Goal: Task Accomplishment & Management: Use online tool/utility

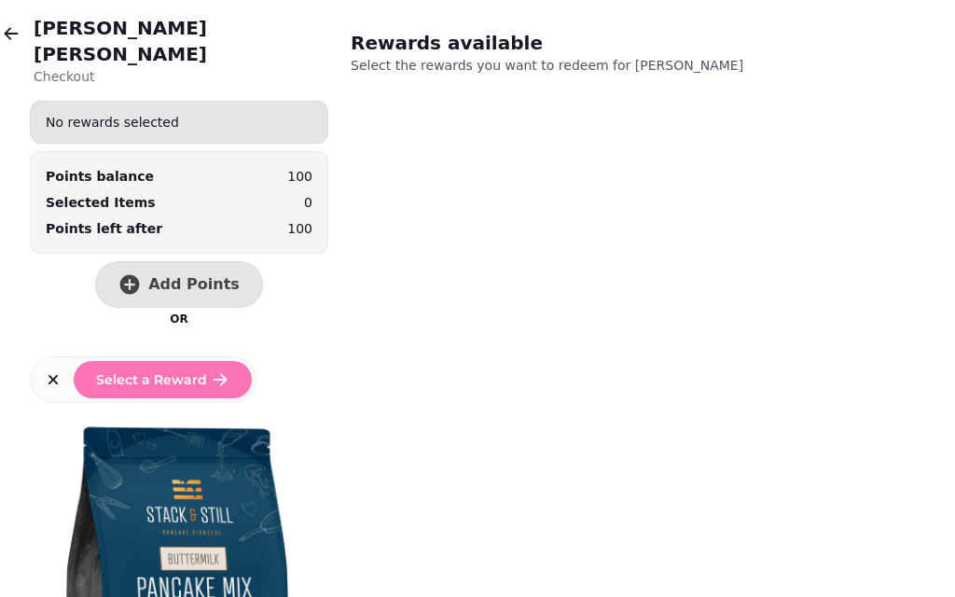
click at [151, 261] on button "Add Points" at bounding box center [179, 284] width 168 height 47
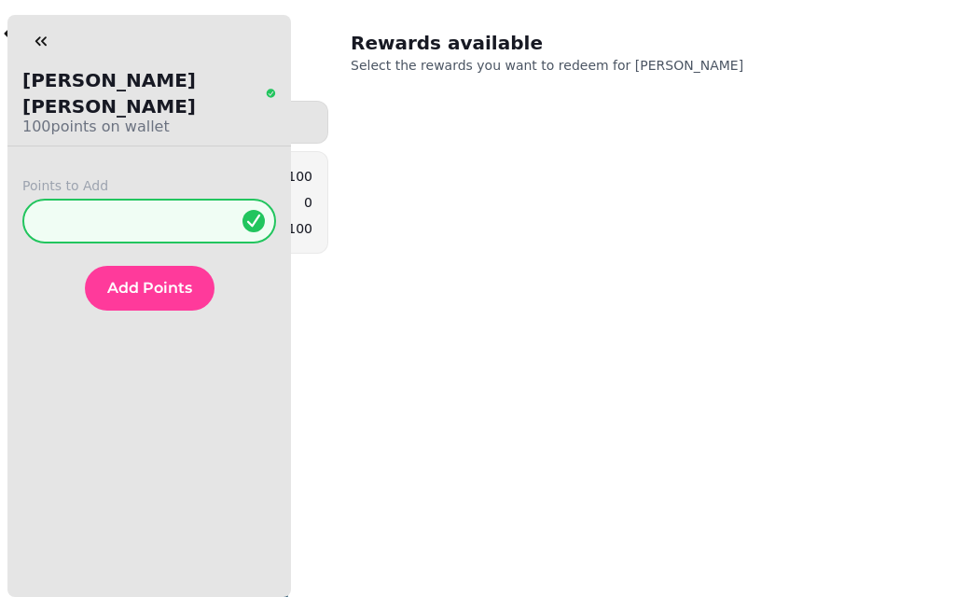
click at [128, 281] on span "Add Points" at bounding box center [149, 288] width 85 height 15
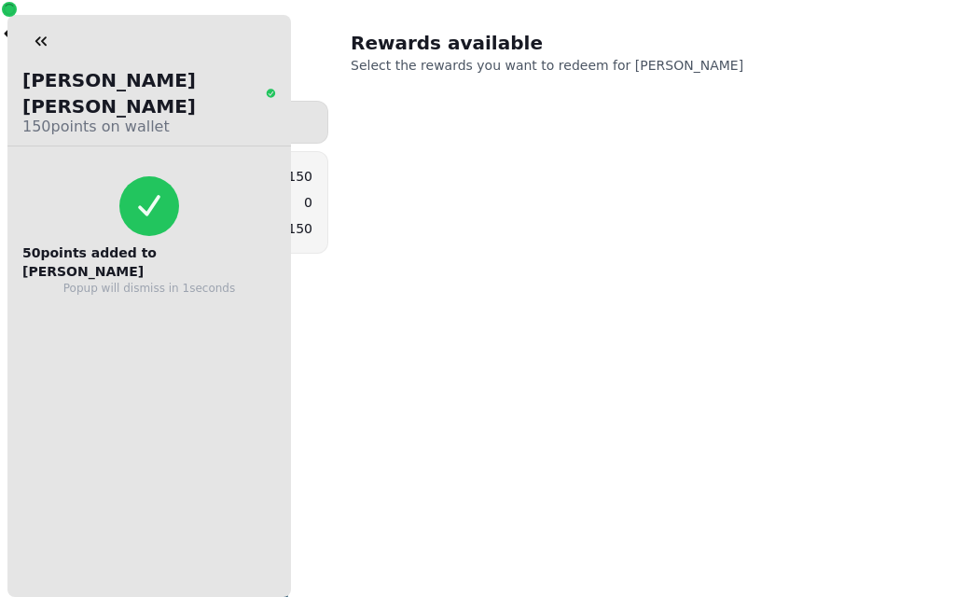
click at [42, 19] on h2 "[PERSON_NAME]" at bounding box center [181, 41] width 295 height 52
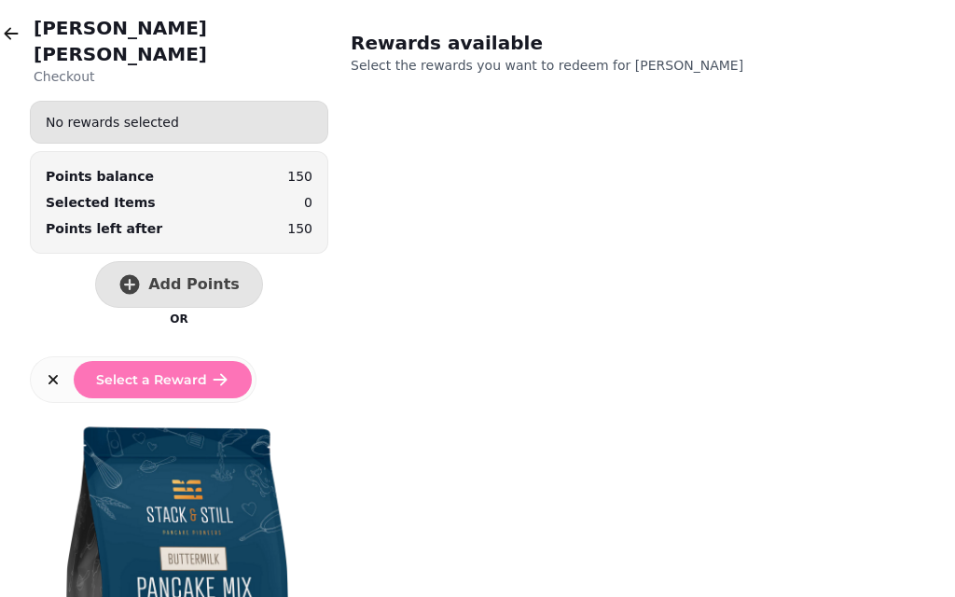
click at [29, 30] on button "button" at bounding box center [11, 33] width 37 height 37
